Goal: Transaction & Acquisition: Subscribe to service/newsletter

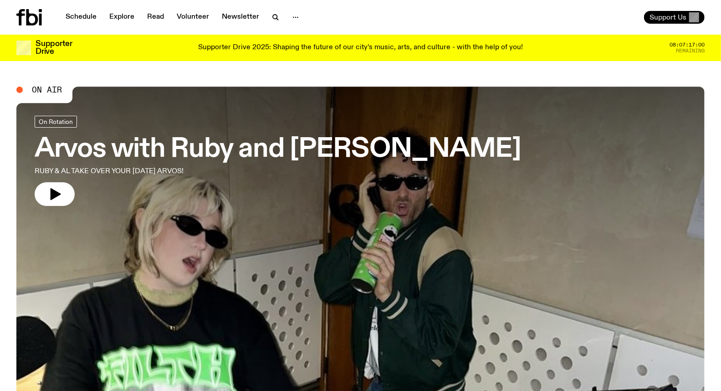
click at [676, 15] on span "Support Us" at bounding box center [667, 17] width 37 height 8
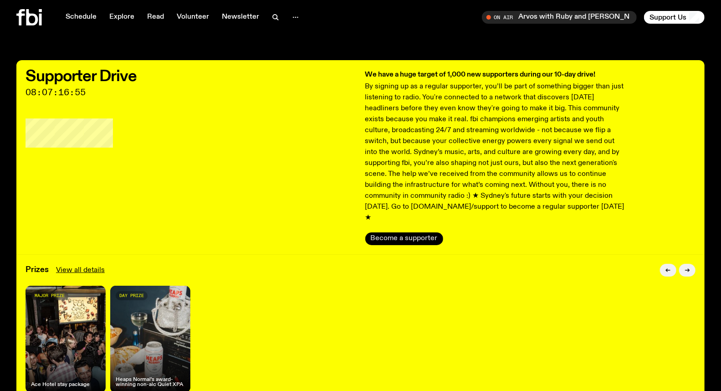
click at [407, 232] on button "Become a supporter" at bounding box center [404, 238] width 78 height 13
click at [373, 232] on button "Become a supporter" at bounding box center [404, 238] width 78 height 13
